Goal: Task Accomplishment & Management: Complete application form

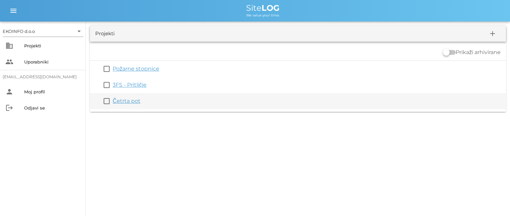
click at [124, 103] on link "Četrta pot" at bounding box center [127, 101] width 28 height 6
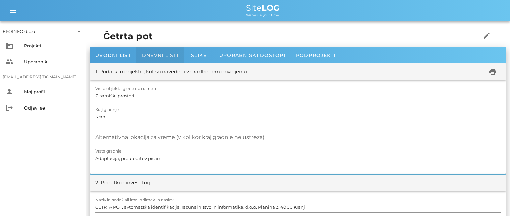
click at [160, 55] on span "Dnevni listi" at bounding box center [160, 55] width 37 height 6
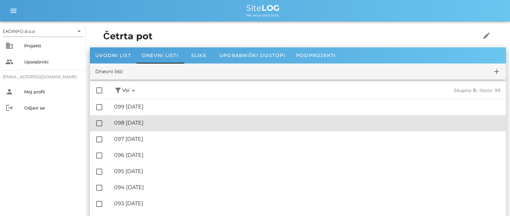
click at [146, 122] on div "🔏 098 četrtek, 02.10.2025" at bounding box center [307, 122] width 387 height 6
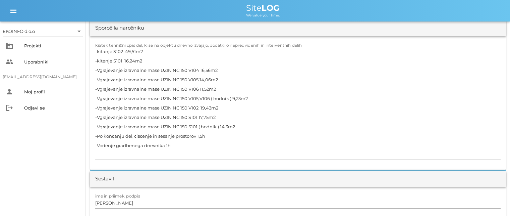
scroll to position [638, 0]
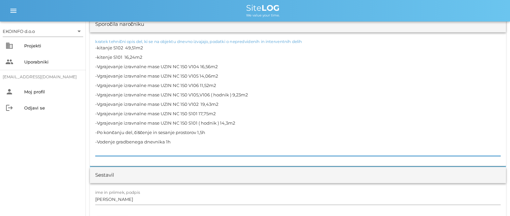
click at [111, 47] on textarea "-kitanje S102 49,51m2 -kitenje S101 16,24m2 -Vgrajevanje izravnalne mase UZIN N…" at bounding box center [298, 99] width 406 height 113
click at [112, 57] on textarea "-kitanje knauf sten S102 49,51m2 -kitenje S101 16,24m2 -Vgrajevanje izravnalne …" at bounding box center [298, 99] width 406 height 113
click at [222, 99] on textarea "-kitanje knauf sten S102 49,51m2 -kitenje knauf sten S101 16,24m2 -Vgrajevanje …" at bounding box center [298, 99] width 406 height 113
drag, startPoint x: 241, startPoint y: 121, endPoint x: 90, endPoint y: 68, distance: 159.7
click at [90, 68] on div "kratek tehnični opis del, ki se na objektu dnevno izvajajo, podatki o nepredvid…" at bounding box center [298, 99] width 416 height 134
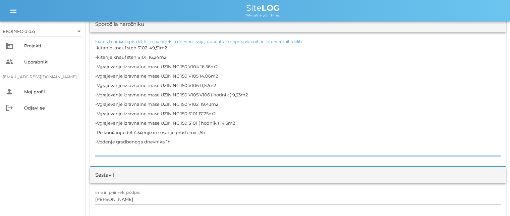
type textarea "-kitanje knauf sten S102 49,51m2 -kitenje knauf sten S101 16,24m2 -Vgrajevanje …"
click at [125, 201] on input "[PERSON_NAME]" at bounding box center [298, 199] width 406 height 11
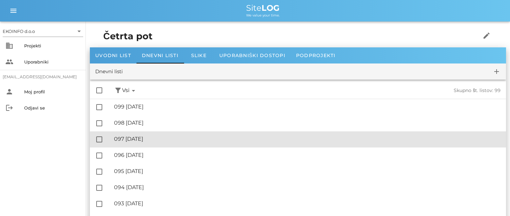
click at [150, 139] on div "🔏 097 sreda, 01.10.2025" at bounding box center [307, 139] width 387 height 6
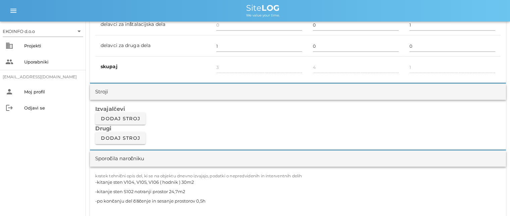
scroll to position [570, 0]
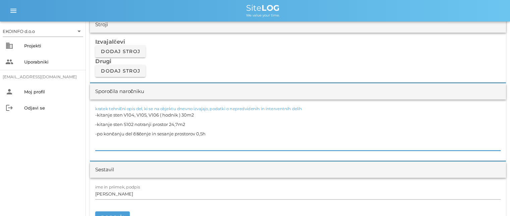
click at [191, 124] on textarea "-kitanje sten V104, V105, V106 ( hodnik ) 30m2 -kitanje sten S102 notranji pros…" at bounding box center [298, 130] width 406 height 40
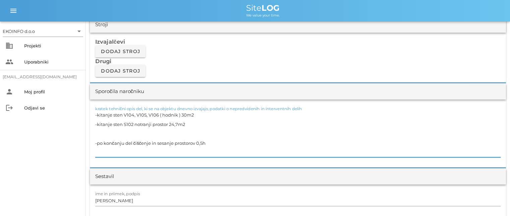
paste textarea "-Vgrajevanje izravnalne mase UZIN NC 150 V104 16,56m2 -Vgrajevanje izravnalne m…"
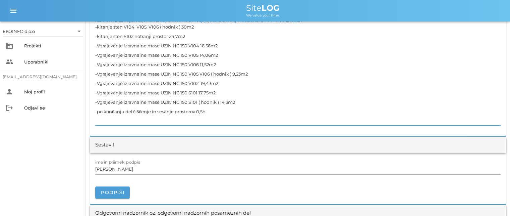
scroll to position [671, 0]
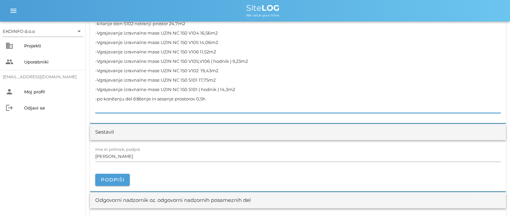
click at [210, 97] on textarea "-kitanje sten V104, V105, V106 ( hodnik ) 30m2 -kitanje sten S102 notranji pros…" at bounding box center [298, 60] width 406 height 103
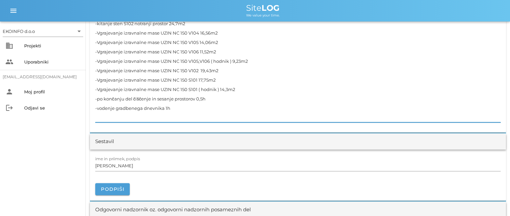
click at [198, 98] on textarea "-kitanje sten V104, V105, V106 ( hodnik ) 30m2 -kitanje sten S102 notranji pros…" at bounding box center [298, 65] width 406 height 113
click at [178, 105] on textarea "-kitanje sten V104, V105, V106 ( hodnik ) 30m2 -kitanje sten S102 notranji pros…" at bounding box center [298, 65] width 406 height 113
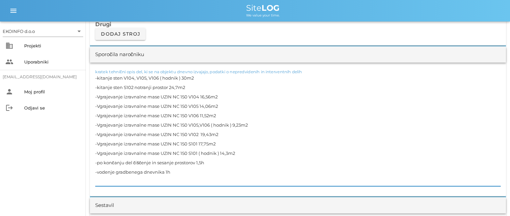
scroll to position [604, 0]
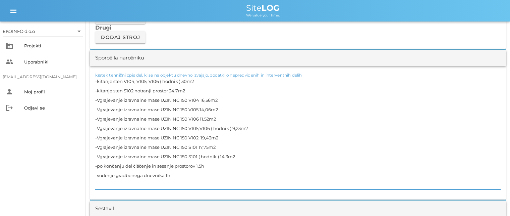
type textarea "-kitanje sten V104, V105, V106 ( hodnik ) 30m2 -kitanje sten S102 notranji pros…"
drag, startPoint x: 192, startPoint y: 98, endPoint x: 98, endPoint y: 96, distance: 94.0
click at [98, 96] on textarea "-kitanje sten V104, V105, V106 ( hodnik ) 30m2 -kitanje sten S102 notranji pros…" at bounding box center [298, 133] width 406 height 113
drag, startPoint x: 199, startPoint y: 108, endPoint x: 96, endPoint y: 104, distance: 103.1
click at [96, 104] on textarea "-kitanje sten V104, V105, V106 ( hodnik ) 30m2 -kitanje sten S102 notranji pros…" at bounding box center [298, 133] width 406 height 113
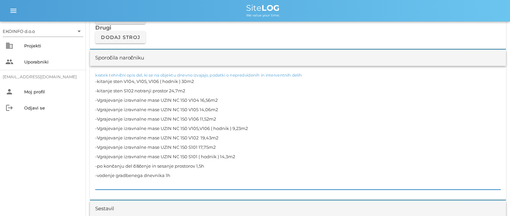
drag, startPoint x: 183, startPoint y: 116, endPoint x: 190, endPoint y: 116, distance: 7.1
click at [183, 116] on textarea "-kitanje sten V104, V105, V106 ( hodnik ) 30m2 -kitanje sten S102 notranji pros…" at bounding box center [298, 133] width 406 height 113
drag, startPoint x: 198, startPoint y: 108, endPoint x: 97, endPoint y: 109, distance: 101.0
click at [97, 109] on textarea "-kitanje sten V104, V105, V106 ( hodnik ) 30m2 -kitanje sten S102 notranji pros…" at bounding box center [298, 133] width 406 height 113
drag, startPoint x: 197, startPoint y: 118, endPoint x: 97, endPoint y: 118, distance: 100.3
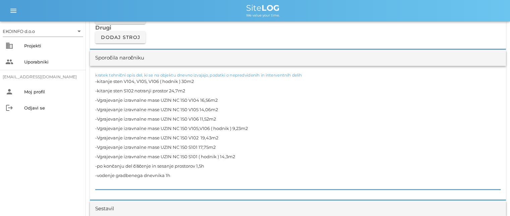
click at [97, 118] on textarea "-kitanje sten V104, V105, V106 ( hodnik ) 30m2 -kitanje sten S102 notranji pros…" at bounding box center [298, 133] width 406 height 113
drag, startPoint x: 230, startPoint y: 127, endPoint x: 97, endPoint y: 126, distance: 132.5
click at [97, 126] on textarea "-kitanje sten V104, V105, V106 ( hodnik ) 30m2 -kitanje sten S102 notranji pros…" at bounding box center [298, 133] width 406 height 113
drag, startPoint x: 198, startPoint y: 137, endPoint x: 96, endPoint y: 136, distance: 101.3
click at [96, 136] on textarea "-kitanje sten V104, V105, V106 ( hodnik ) 30m2 -kitanje sten S102 notranji pros…" at bounding box center [298, 133] width 406 height 113
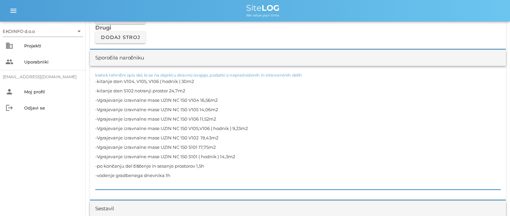
drag, startPoint x: 197, startPoint y: 145, endPoint x: 96, endPoint y: 145, distance: 101.3
click at [96, 145] on textarea "-kitanje sten V104, V105, V106 ( hodnik ) 30m2 -kitanje sten S102 notranji pros…" at bounding box center [298, 133] width 406 height 113
drag, startPoint x: 197, startPoint y: 144, endPoint x: 97, endPoint y: 143, distance: 100.3
click at [97, 143] on textarea "-kitanje sten V104, V105, V106 ( hodnik ) 30m2 -kitanje sten S102 notranji pros…" at bounding box center [298, 133] width 406 height 113
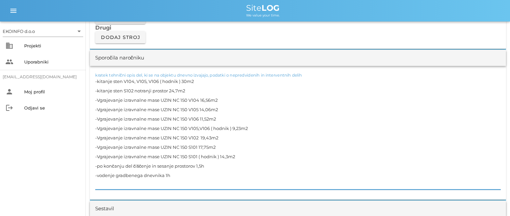
drag, startPoint x: 196, startPoint y: 155, endPoint x: 97, endPoint y: 153, distance: 98.7
click at [97, 153] on textarea "-kitanje sten V104, V105, V106 ( hodnik ) 30m2 -kitanje sten S102 notranji pros…" at bounding box center [298, 133] width 406 height 113
click at [184, 142] on textarea "-kitanje sten V104, V105, V106 ( hodnik ) 30m2 -kitanje sten S102 notranji pros…" at bounding box center [298, 133] width 406 height 113
drag, startPoint x: 219, startPoint y: 155, endPoint x: 97, endPoint y: 157, distance: 121.8
click at [97, 157] on textarea "-kitanje sten V104, V105, V106 ( hodnik ) 30m2 -kitanje sten S102 notranji pros…" at bounding box center [298, 133] width 406 height 113
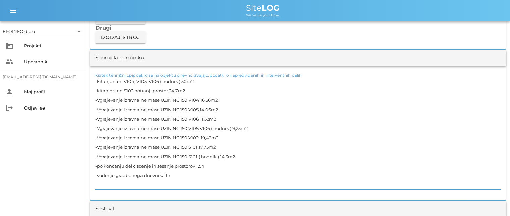
click at [170, 174] on textarea "-kitanje sten V104, V105, V106 ( hodnik ) 30m2 -kitanje sten S102 notranji pros…" at bounding box center [298, 133] width 406 height 113
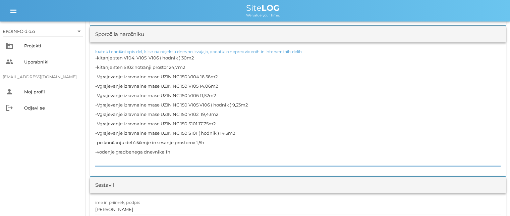
scroll to position [638, 0]
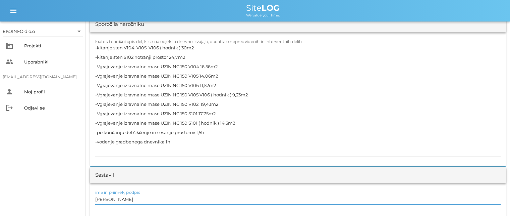
click at [129, 196] on input "[PERSON_NAME]" at bounding box center [298, 199] width 406 height 11
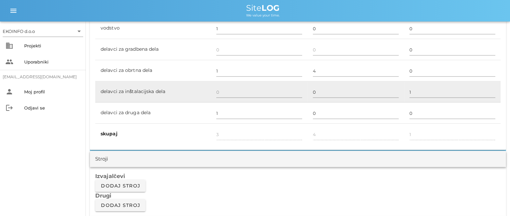
scroll to position [403, 0]
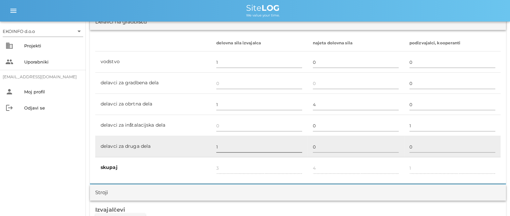
click at [220, 143] on input "1" at bounding box center [259, 146] width 86 height 11
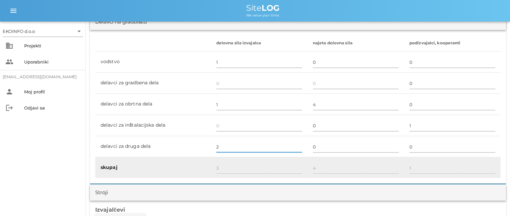
type input "2"
type input "4"
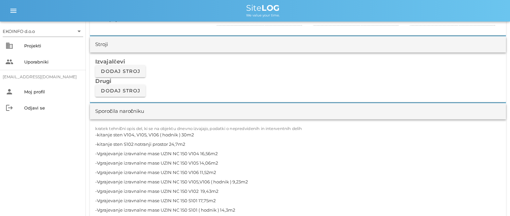
scroll to position [604, 0]
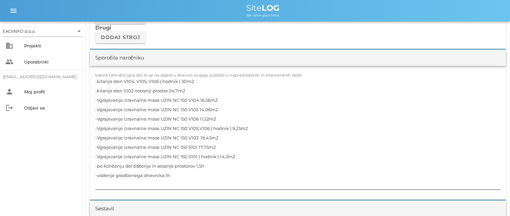
drag, startPoint x: 176, startPoint y: 173, endPoint x: 173, endPoint y: 177, distance: 4.4
click at [175, 173] on textarea "-kitanje sten V104, V105, V106 ( hodnik ) 30m2 -kitanje sten S102 notranji pros…" at bounding box center [298, 133] width 406 height 113
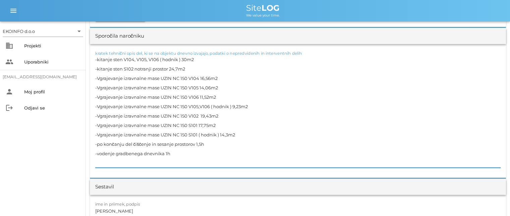
scroll to position [638, 0]
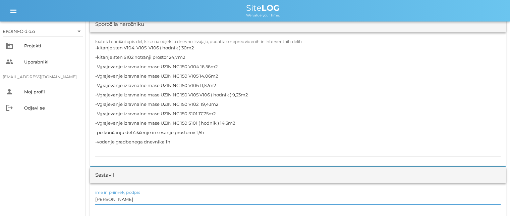
click at [128, 198] on input "[PERSON_NAME]" at bounding box center [298, 199] width 406 height 11
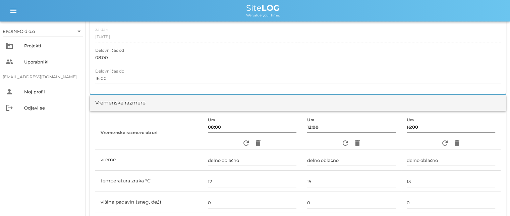
scroll to position [0, 0]
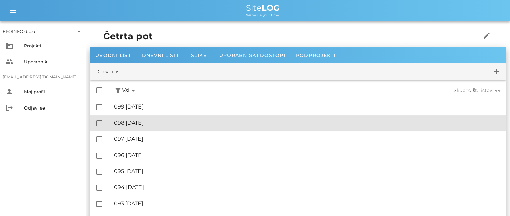
click at [160, 123] on div "🔏 098 četrtek, 02.10.2025" at bounding box center [307, 122] width 387 height 6
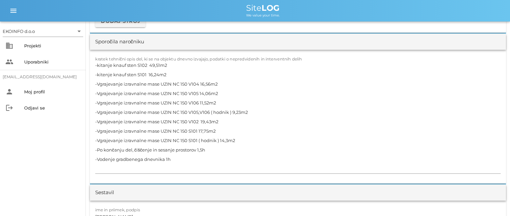
scroll to position [604, 0]
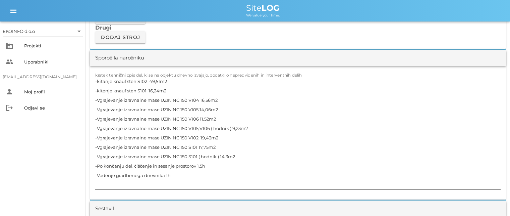
click at [105, 88] on textarea "-kitanje knauf sten S102 49,51m2 -kitenje knauf sten S101 16,24m2 -Vgrajevanje …" at bounding box center [298, 133] width 406 height 113
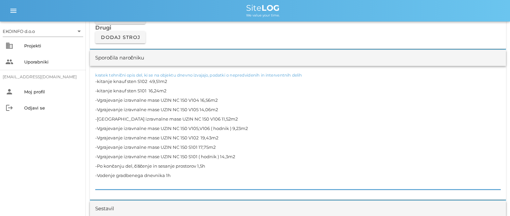
click at [173, 174] on textarea "-kitanje knauf sten S102 49,51m2 -kitanje knauf sten S101 16,24m2 -Vgrajevanje …" at bounding box center [298, 133] width 406 height 113
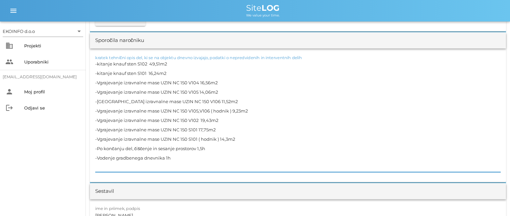
scroll to position [638, 0]
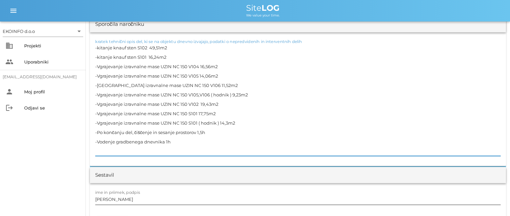
click at [125, 198] on input "[PERSON_NAME]" at bounding box center [298, 199] width 406 height 11
drag, startPoint x: 237, startPoint y: 121, endPoint x: 91, endPoint y: 68, distance: 156.2
click at [91, 68] on div "kratek tehnični opis del, ki se na objektu dnevno izvajajo, podatki o nepredvid…" at bounding box center [298, 99] width 416 height 134
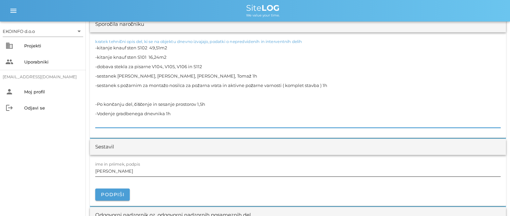
type textarea "-kitanje knauf sten S102 49,51m2 -kitanje knauf sten S101 16,24m2 -dobava stekl…"
click at [125, 173] on input "[PERSON_NAME]" at bounding box center [298, 170] width 406 height 11
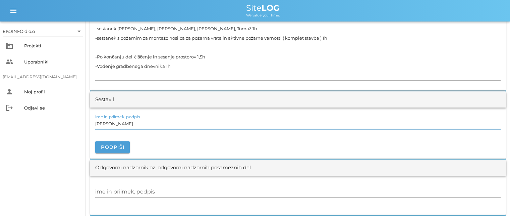
scroll to position [671, 0]
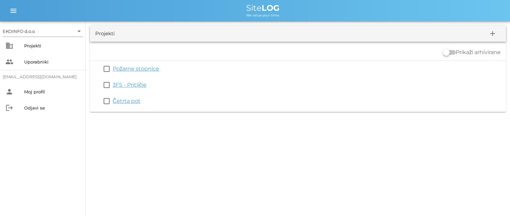
click at [122, 100] on link "Četrta pot" at bounding box center [127, 101] width 28 height 6
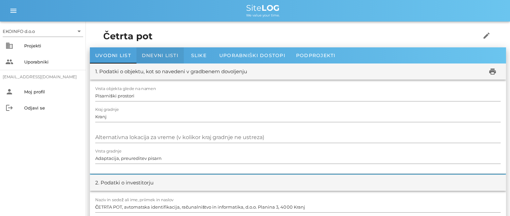
drag, startPoint x: 156, startPoint y: 59, endPoint x: 157, endPoint y: 55, distance: 3.8
click at [156, 58] on div "Dnevni listi" at bounding box center [160, 55] width 47 height 16
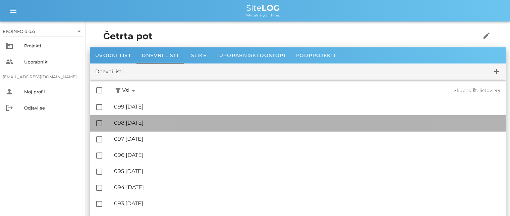
click at [152, 122] on div "🔏 098 četrtek, 02.10.2025" at bounding box center [307, 122] width 387 height 6
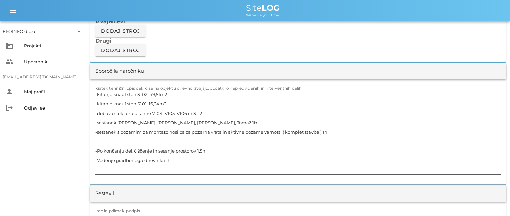
scroll to position [604, 0]
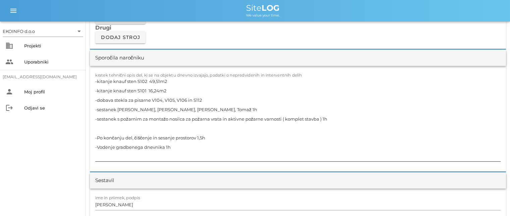
click at [102, 127] on textarea "-kitanje knauf sten S102 49,51m2 -kitanje knauf sten S101 16,24m2 -dobava stekl…" at bounding box center [298, 119] width 406 height 85
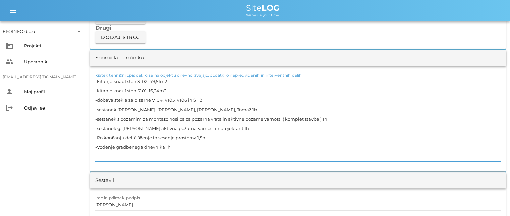
click at [100, 98] on textarea "-kitanje knauf sten S102 49,51m2 -kitanje knauf sten S101 16,24m2 -dobava stekl…" at bounding box center [298, 119] width 406 height 85
click at [99, 109] on textarea "-kitanje knauf sten S102 49,51m2 -kitanje knauf sten S101 16,24m2 -Dobava stekl…" at bounding box center [298, 119] width 406 height 85
click at [100, 117] on textarea "-kitanje knauf sten S102 49,51m2 -kitanje knauf sten S101 16,24m2 -Dobava stekl…" at bounding box center [298, 119] width 406 height 85
click at [99, 128] on textarea "-kitanje knauf sten S102 49,51m2 -kitanje knauf sten S101 16,24m2 -Dobava stekl…" at bounding box center [298, 119] width 406 height 85
click at [199, 136] on textarea "-kitanje knauf sten S102 49,51m2 -kitanje knauf sten S101 16,24m2 -Dobava stekl…" at bounding box center [298, 119] width 406 height 85
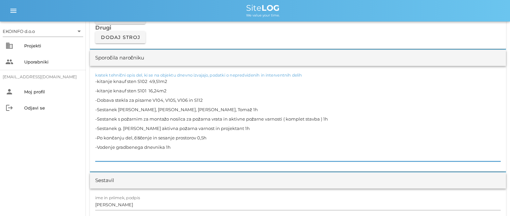
click at [167, 145] on textarea "-kitanje knauf sten S102 49,51m2 -kitanje knauf sten S101 16,24m2 -Dobava stekl…" at bounding box center [298, 119] width 406 height 85
click at [124, 205] on input "[PERSON_NAME]" at bounding box center [298, 204] width 406 height 11
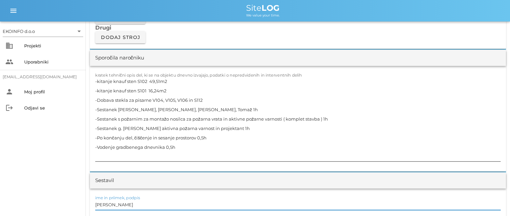
click at [100, 80] on textarea "-kitanje knauf sten S102 49,51m2 -kitanje knauf sten S101 16,24m2 -Dobava stekl…" at bounding box center [298, 119] width 406 height 85
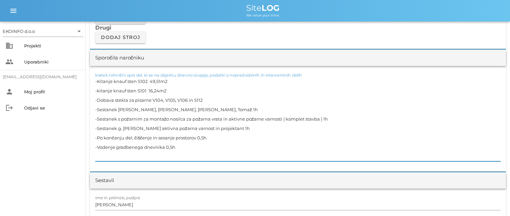
click at [100, 89] on textarea "-Kitanje knauf sten S102 49,51m2 -kitanje knauf sten S101 16,24m2 -Dobava stekl…" at bounding box center [298, 119] width 406 height 85
click at [102, 100] on textarea "-Kitanje knauf sten S102 49,51m2 -Kitanje knauf sten S101 16,24m2 -Dobava stekl…" at bounding box center [298, 119] width 406 height 85
click at [126, 205] on input "[PERSON_NAME]" at bounding box center [298, 204] width 406 height 11
drag, startPoint x: 203, startPoint y: 98, endPoint x: 98, endPoint y: 101, distance: 104.7
click at [98, 101] on textarea "-Kitanje knauf sten S102 49,51m2 -Kitanje knauf sten S101 16,24m2 -Dobava stekl…" at bounding box center [298, 119] width 406 height 85
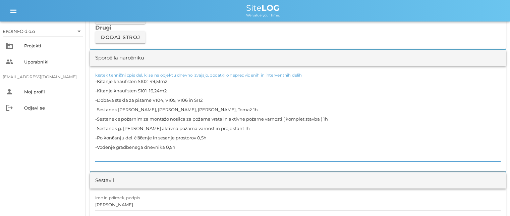
drag, startPoint x: 167, startPoint y: 108, endPoint x: 97, endPoint y: 106, distance: 70.2
click at [97, 106] on textarea "-Kitanje knauf sten S102 49,51m2 -Kitanje knauf sten S101 16,24m2 -Dobava stekl…" at bounding box center [298, 119] width 406 height 85
drag, startPoint x: 321, startPoint y: 117, endPoint x: 97, endPoint y: 117, distance: 224.1
click at [97, 117] on textarea "-Kitanje knauf sten S102 49,51m2 -Kitanje knauf sten S101 16,24m2 -Dobava stekl…" at bounding box center [298, 119] width 406 height 85
drag, startPoint x: 222, startPoint y: 127, endPoint x: 97, endPoint y: 126, distance: 125.8
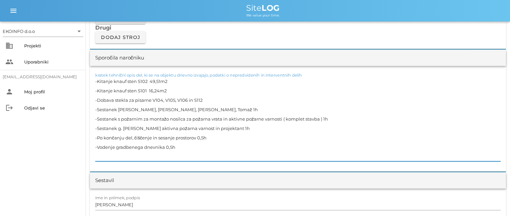
click at [97, 126] on textarea "-Kitanje knauf sten S102 49,51m2 -Kitanje knauf sten S101 16,24m2 -Dobava stekl…" at bounding box center [298, 119] width 406 height 85
click at [180, 146] on textarea "-Kitanje knauf sten S102 49,51m2 -Kitanje knauf sten S101 16,24m2 -Dobava stekl…" at bounding box center [298, 119] width 406 height 85
click at [212, 138] on textarea "-Kitanje knauf sten S102 49,51m2 -Kitanje knauf sten S101 16,24m2 -Dobava stekl…" at bounding box center [298, 119] width 406 height 85
click at [173, 146] on textarea "-Kitanje knauf sten S102 49,51m2 -Kitanje knauf sten S101 16,24m2 -Dobava stekl…" at bounding box center [298, 119] width 406 height 85
click at [127, 202] on input "[PERSON_NAME]" at bounding box center [298, 204] width 406 height 11
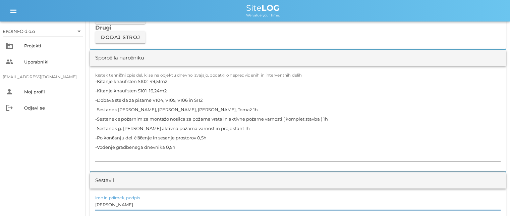
click at [128, 204] on input "[PERSON_NAME]" at bounding box center [298, 204] width 406 height 11
click at [207, 97] on textarea "-Kitanje knauf sten S102 49,51m2 -Kitanje knauf sten S101 16,24m2 -Dobava stekl…" at bounding box center [298, 119] width 406 height 85
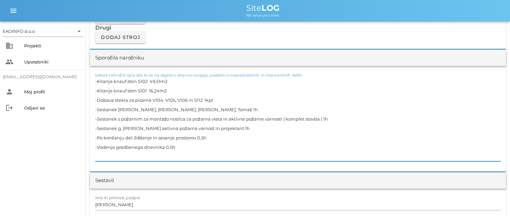
click at [176, 146] on textarea "-Kitanje knauf sten S102 49,51m2 -Kitanje knauf sten S101 16,24m2 -Dobava stekl…" at bounding box center [298, 119] width 406 height 85
type textarea "-Kitanje knauf sten S102 49,51m2 -Kitanje knauf sten S101 16,24m2 -Dobava stekl…"
click at [126, 206] on input "[PERSON_NAME]" at bounding box center [298, 204] width 406 height 11
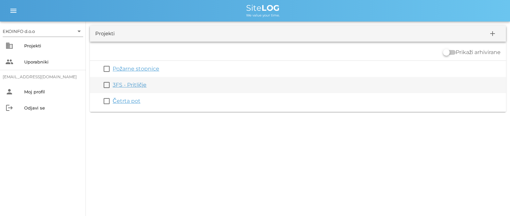
click at [132, 85] on link "3FS - Pritličje" at bounding box center [130, 85] width 34 height 6
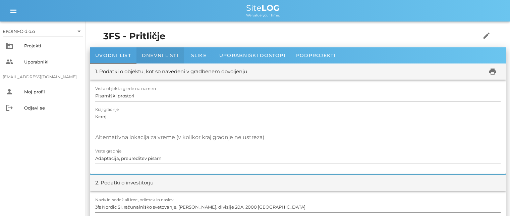
click at [160, 52] on span "Dnevni listi" at bounding box center [160, 55] width 37 height 6
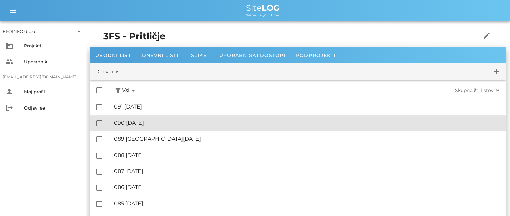
click at [155, 122] on div "🔏 090 [DATE]" at bounding box center [307, 122] width 387 height 6
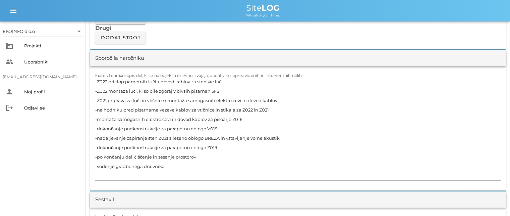
scroll to position [604, 0]
click at [222, 145] on textarea "-Z022 priklop pametnih luči + dovod kablov za stenske luči -Z022 montaža luči, …" at bounding box center [298, 128] width 406 height 103
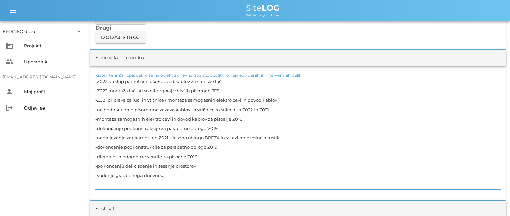
click at [126, 155] on textarea "-Z022 priklop pametnih luči + dovod kablov za stenske luči -Z022 montaža luči, …" at bounding box center [298, 133] width 406 height 113
click at [204, 157] on textarea "-Z022 priklop pametnih luči + dovod kablov za stenske luči -Z022 montaža luči, …" at bounding box center [298, 133] width 406 height 113
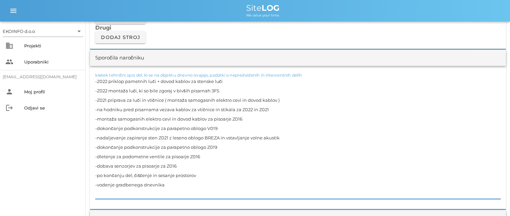
click at [220, 145] on textarea "-Z022 priklop pametnih luči + dovod kablov za stenske luči -Z022 montaža luči, …" at bounding box center [298, 138] width 406 height 122
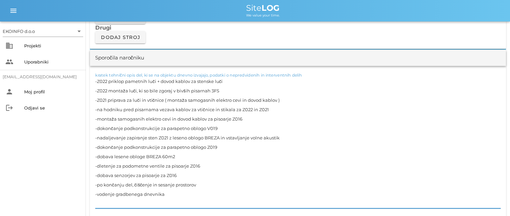
click at [183, 175] on textarea "-Z022 priklop pametnih luči + dovod kablov za stenske luči -Z022 montaža luči, …" at bounding box center [298, 143] width 406 height 132
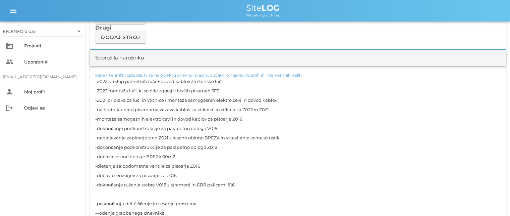
scroll to position [638, 0]
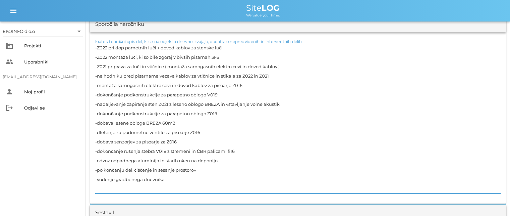
click at [171, 177] on textarea "-Z022 priklop pametnih luči + dovod kablov za stenske luči -Z022 montaža luči, …" at bounding box center [298, 118] width 406 height 150
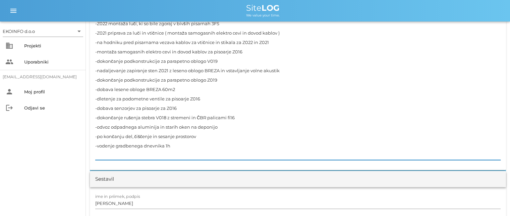
click at [205, 136] on textarea "-Z022 priklop pametnih luči + dovod kablov za stenske luči -Z022 montaža luči, …" at bounding box center [298, 84] width 406 height 150
click at [184, 144] on textarea "-Z022 priklop pametnih luči + dovod kablov za stenske luči -Z022 montaža luči, …" at bounding box center [298, 84] width 406 height 150
type textarea "-Z022 priklop pametnih luči + dovod kablov za stenske luči -Z022 montaža luči, …"
click at [128, 202] on input "[PERSON_NAME]" at bounding box center [298, 203] width 406 height 11
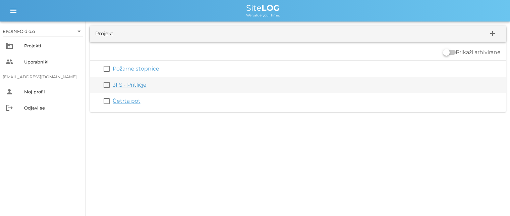
click at [136, 84] on link "3FS - Pritličje" at bounding box center [130, 85] width 34 height 6
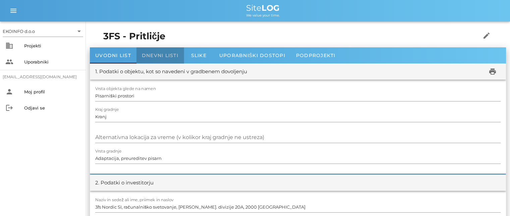
click at [154, 53] on span "Dnevni listi" at bounding box center [160, 55] width 37 height 6
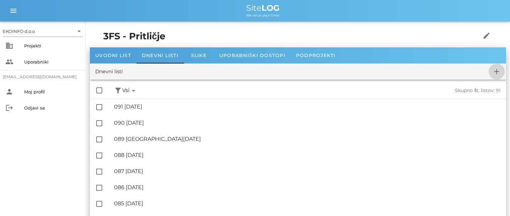
click at [495, 73] on icon "add" at bounding box center [497, 71] width 8 height 8
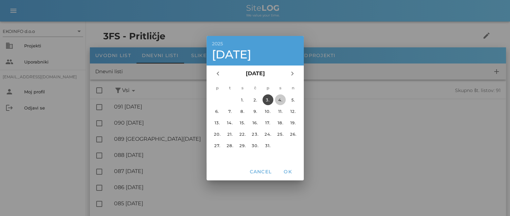
click at [279, 99] on div "4." at bounding box center [280, 99] width 11 height 5
click at [286, 171] on span "OK" at bounding box center [288, 171] width 16 height 6
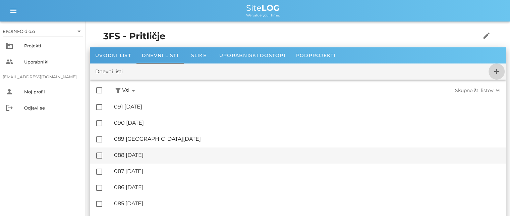
checkbox input "false"
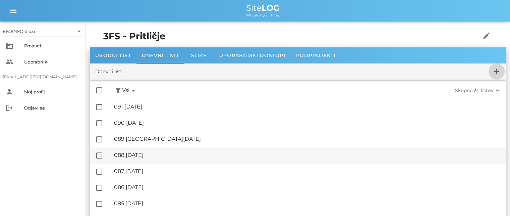
checkbox input "false"
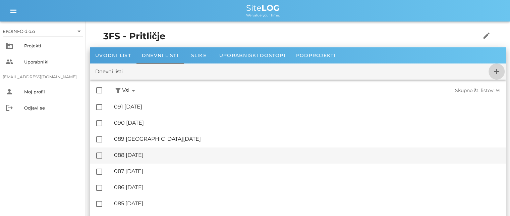
checkbox input "false"
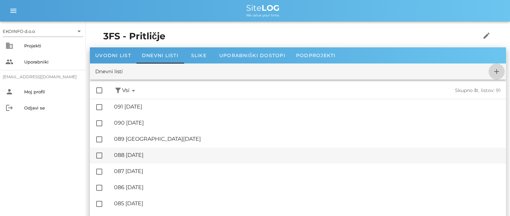
checkbox input "false"
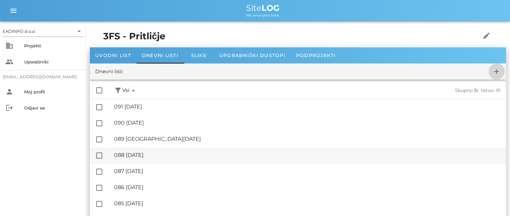
checkbox input "false"
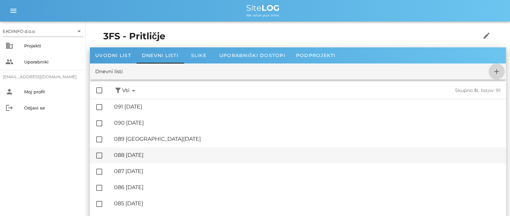
checkbox input "false"
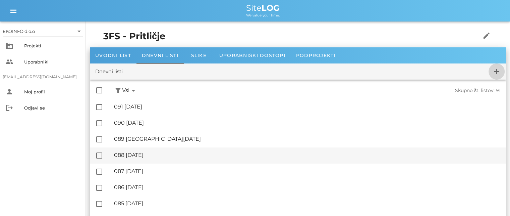
checkbox input "false"
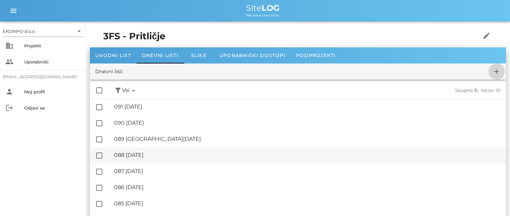
checkbox input "false"
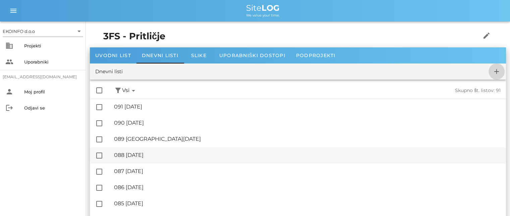
checkbox input "false"
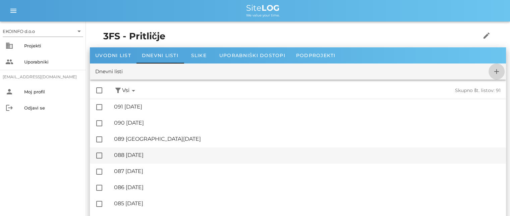
checkbox input "false"
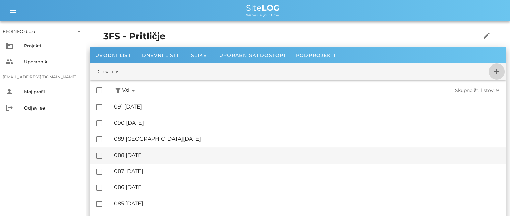
checkbox input "false"
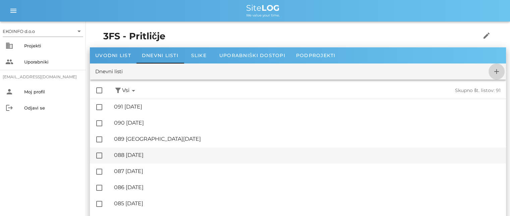
checkbox input "false"
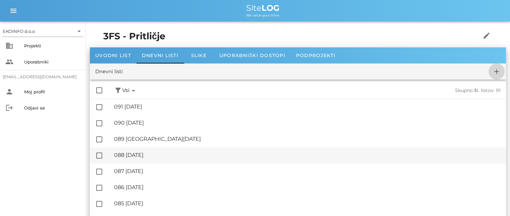
checkbox input "false"
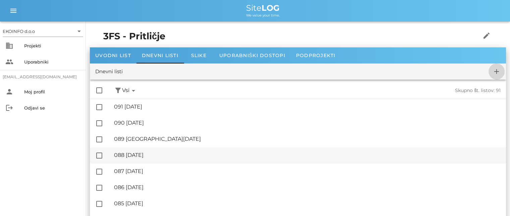
checkbox input "false"
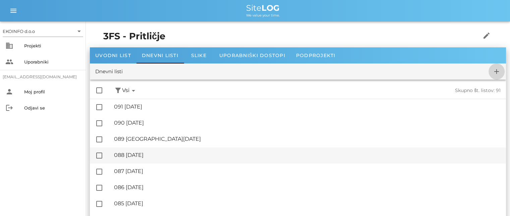
checkbox input "false"
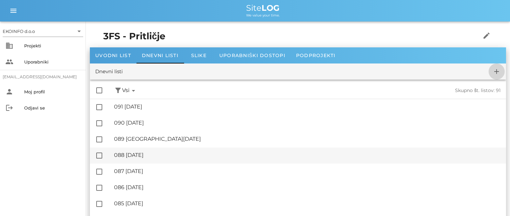
checkbox input "false"
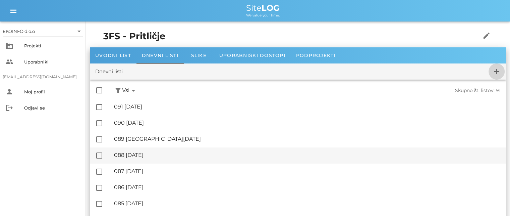
checkbox input "false"
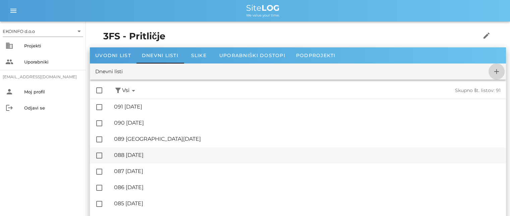
checkbox input "false"
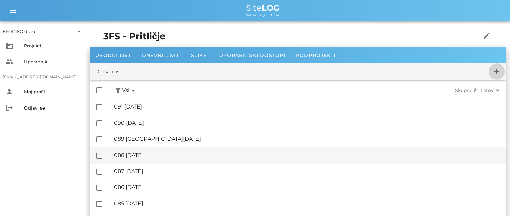
checkbox input "false"
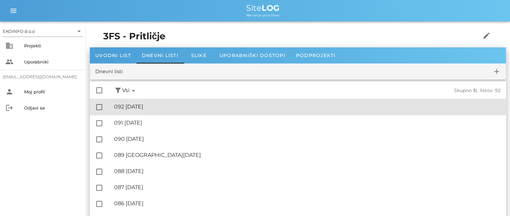
click at [158, 107] on div "🔏 092 [DATE]" at bounding box center [307, 106] width 387 height 6
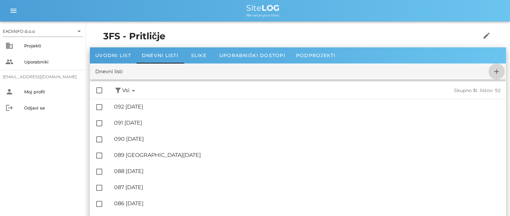
click at [495, 71] on icon "add" at bounding box center [497, 71] width 8 height 8
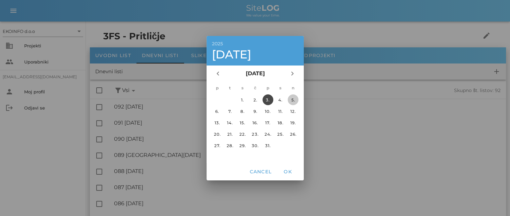
click at [291, 99] on div "5." at bounding box center [293, 99] width 11 height 5
click at [287, 168] on button "OK" at bounding box center [287, 171] width 21 height 12
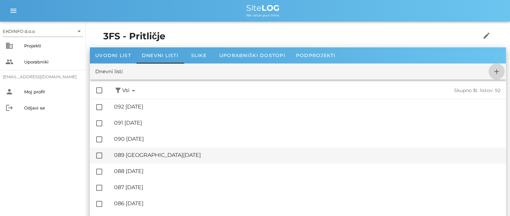
checkbox input "false"
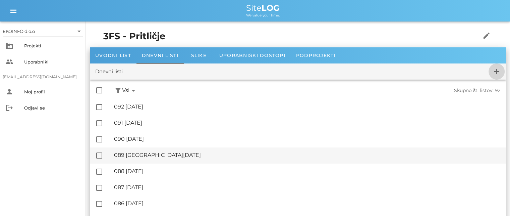
checkbox input "false"
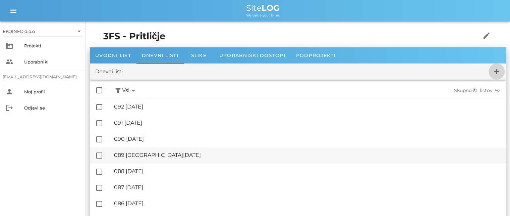
checkbox input "false"
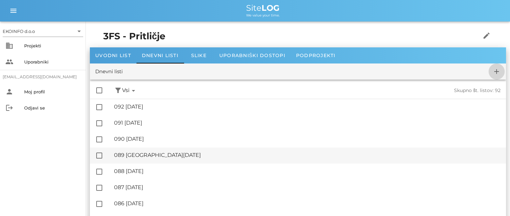
checkbox input "false"
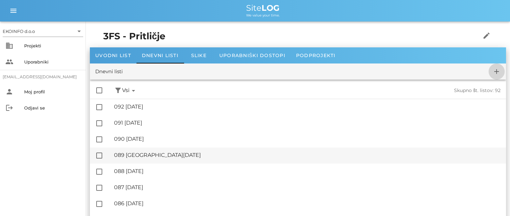
checkbox input "false"
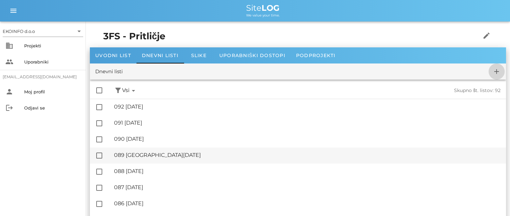
checkbox input "false"
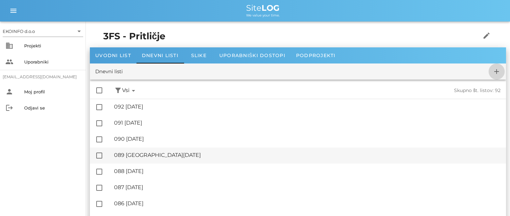
checkbox input "false"
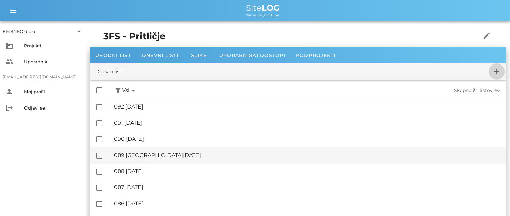
checkbox input "false"
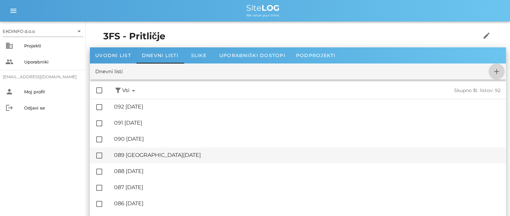
checkbox input "false"
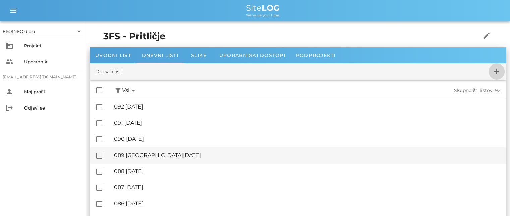
checkbox input "false"
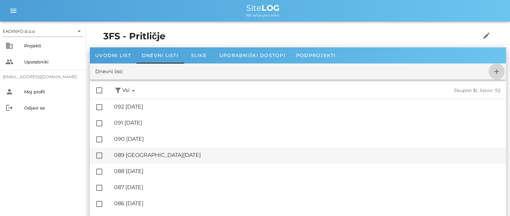
checkbox input "false"
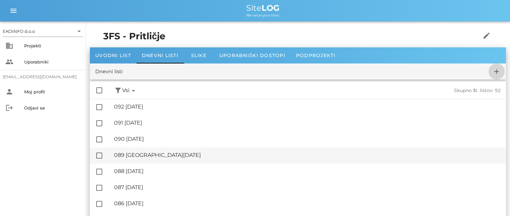
checkbox input "false"
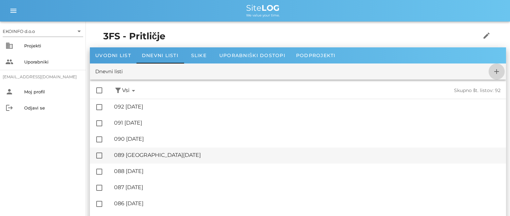
checkbox input "false"
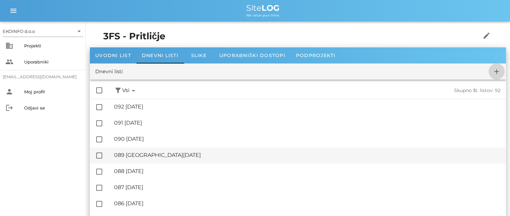
checkbox input "false"
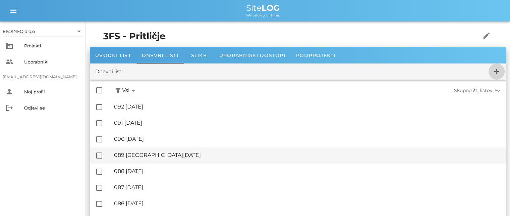
checkbox input "false"
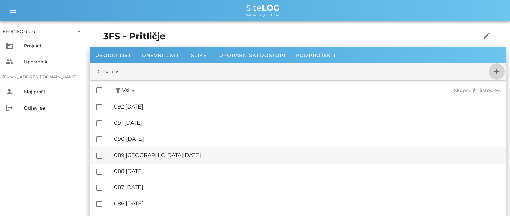
checkbox input "false"
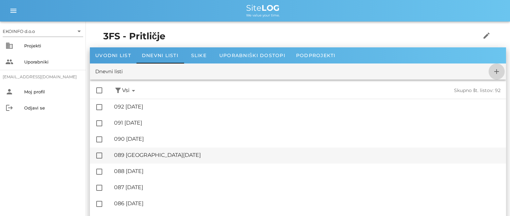
checkbox input "false"
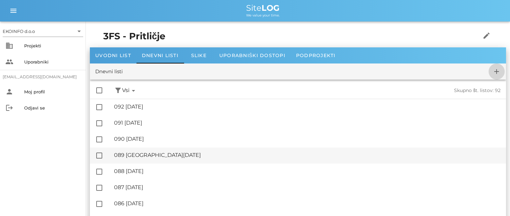
checkbox input "false"
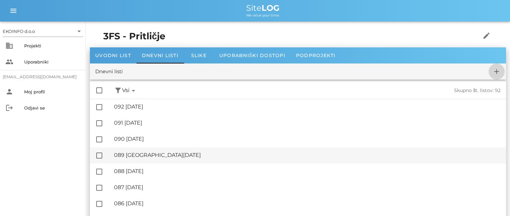
checkbox input "false"
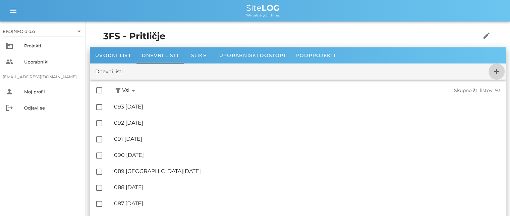
click at [494, 68] on icon "add" at bounding box center [497, 71] width 8 height 8
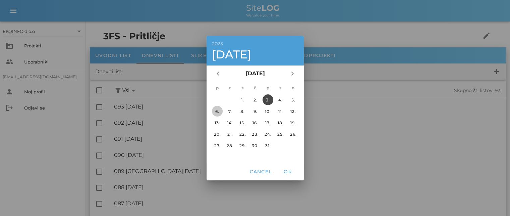
click at [217, 110] on div "6." at bounding box center [217, 110] width 11 height 5
click at [286, 170] on span "OK" at bounding box center [288, 171] width 16 height 6
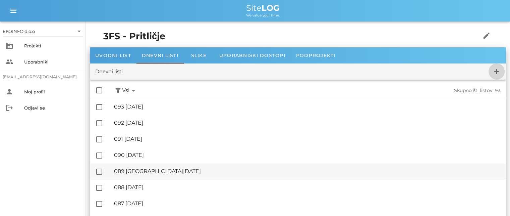
checkbox input "false"
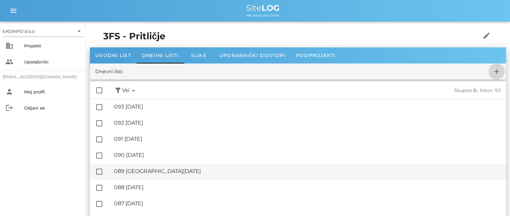
checkbox input "false"
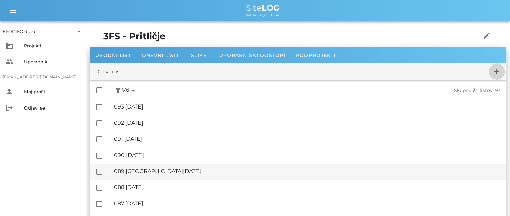
checkbox input "false"
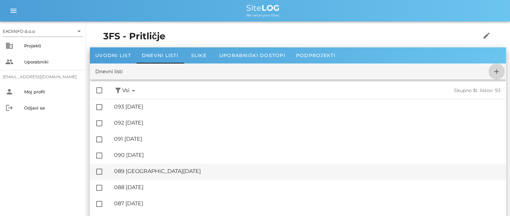
checkbox input "false"
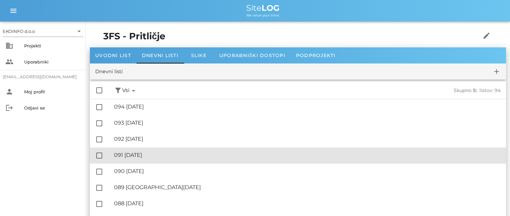
click at [146, 155] on div "🔏 091 [DATE]" at bounding box center [307, 155] width 387 height 6
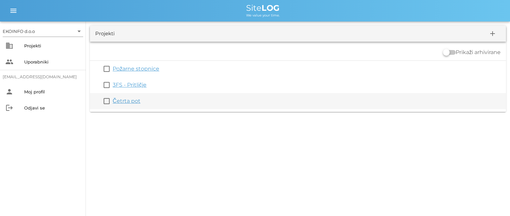
click at [122, 104] on link "Četrta pot" at bounding box center [127, 101] width 28 height 6
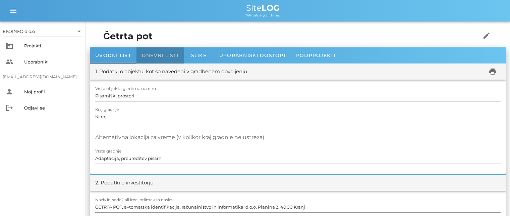
click at [153, 52] on span "Dnevni listi" at bounding box center [160, 55] width 37 height 6
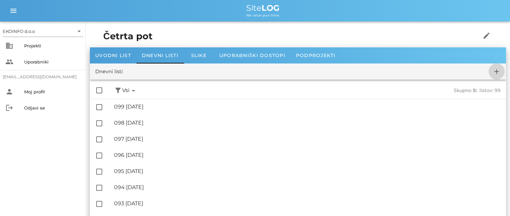
click at [496, 70] on icon "add" at bounding box center [497, 71] width 8 height 8
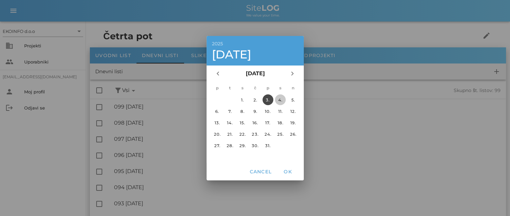
click at [278, 98] on div "4." at bounding box center [280, 99] width 11 height 5
click at [287, 170] on span "OK" at bounding box center [288, 171] width 16 height 6
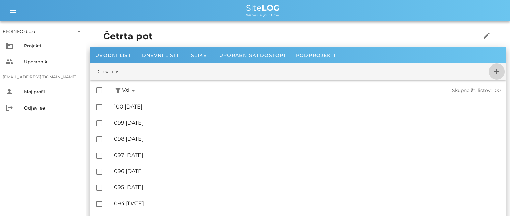
click at [494, 70] on icon "add" at bounding box center [497, 71] width 8 height 8
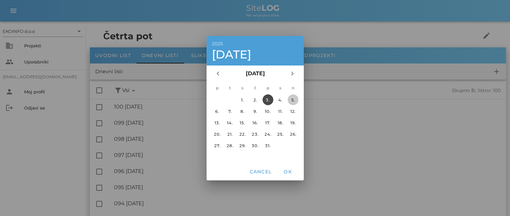
click at [294, 99] on div "5." at bounding box center [293, 99] width 11 height 5
click at [283, 172] on span "OK" at bounding box center [288, 171] width 16 height 6
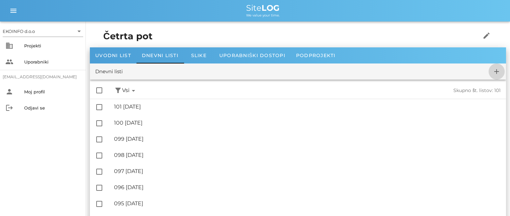
click at [496, 72] on icon "add" at bounding box center [497, 71] width 8 height 8
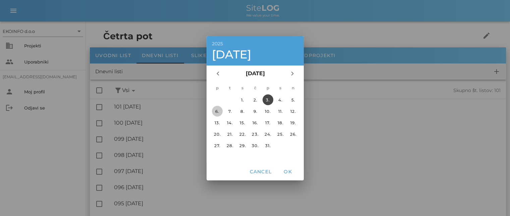
click at [215, 111] on div "6." at bounding box center [217, 110] width 11 height 5
click at [287, 171] on span "OK" at bounding box center [288, 171] width 16 height 6
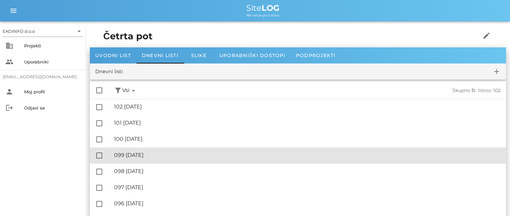
click at [141, 157] on div "🔏 099 [DATE]" at bounding box center [307, 155] width 387 height 6
